Goal: Find specific page/section: Find specific page/section

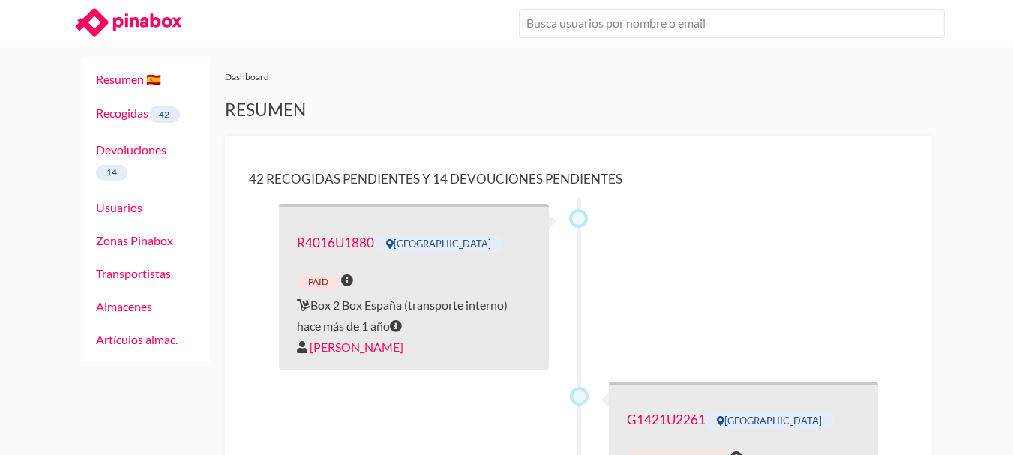
click at [115, 21] on icon at bounding box center [146, 21] width 68 height 17
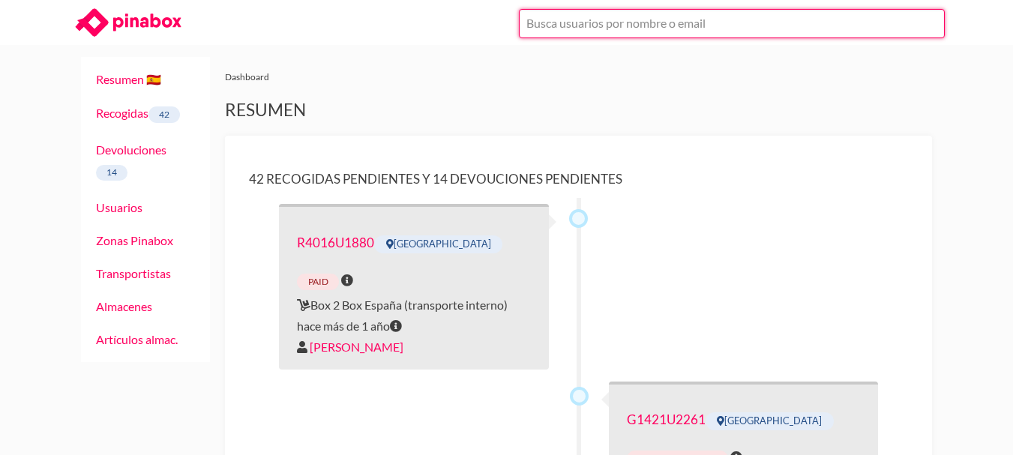
click at [624, 30] on input "text" at bounding box center [732, 23] width 426 height 29
paste input "[EMAIL_ADDRESS][DOMAIN_NAME]"
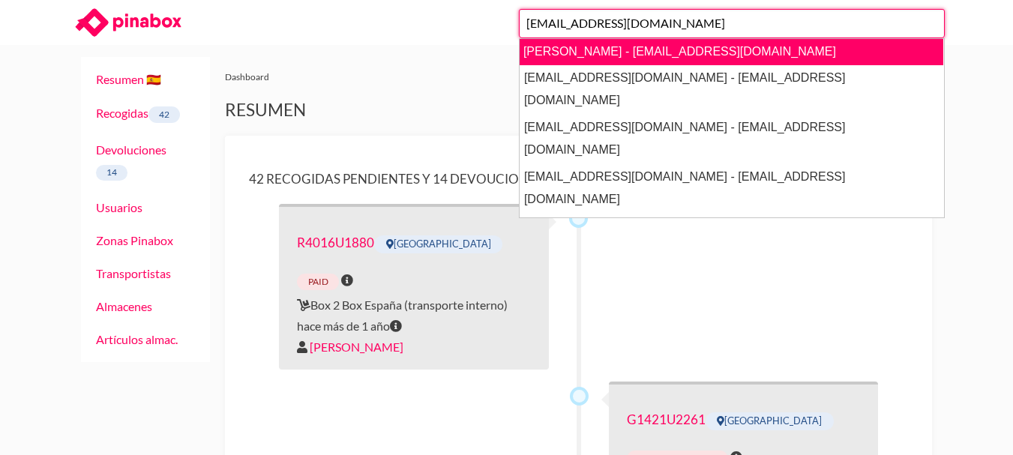
click at [622, 49] on link "Nicole - nicolecaruana29@gmail.com" at bounding box center [731, 51] width 424 height 27
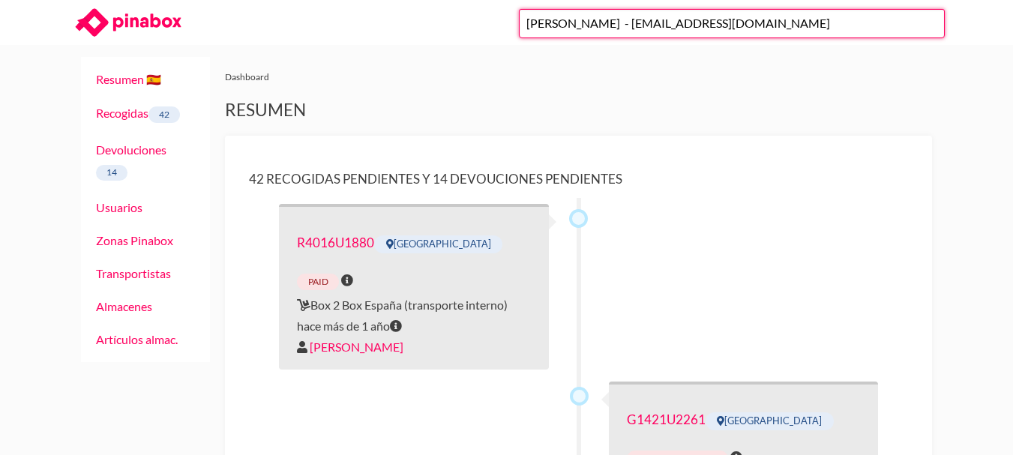
type input "Nicole - nicolecaruana29@gmail.com"
